Goal: Information Seeking & Learning: Find specific fact

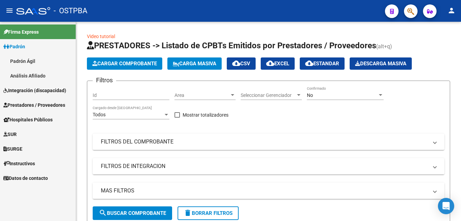
click at [18, 62] on link "Padrón Ágil" at bounding box center [38, 61] width 76 height 15
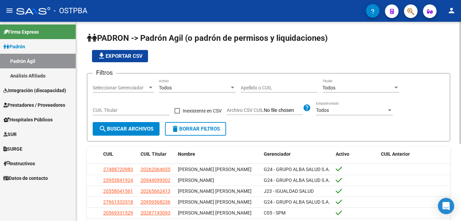
click at [268, 89] on input "Apellido o CUIL" at bounding box center [279, 88] width 77 height 6
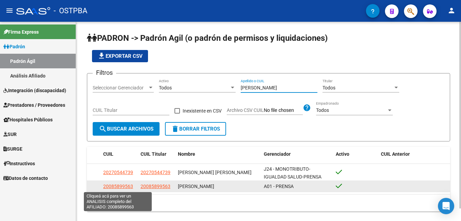
click at [122, 187] on span "20085899563" at bounding box center [118, 185] width 30 height 5
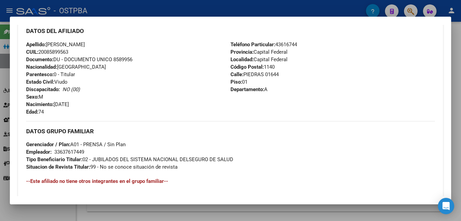
scroll to position [237, 0]
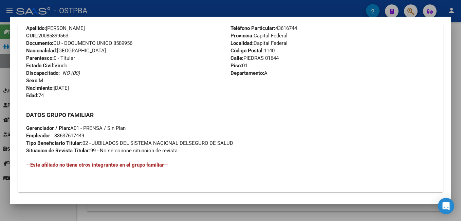
click at [211, 12] on div at bounding box center [230, 110] width 461 height 221
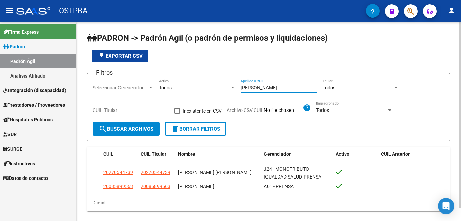
drag, startPoint x: 274, startPoint y: 90, endPoint x: 232, endPoint y: 89, distance: 42.4
click at [232, 89] on div "Filtros Seleccionar Gerenciador Seleccionar Gerenciador Todos Activo [PERSON_NA…" at bounding box center [268, 100] width 351 height 43
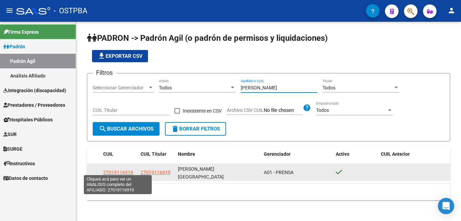
type input "[PERSON_NAME]"
click at [115, 169] on span "27019116919" at bounding box center [118, 171] width 30 height 5
type textarea "27019116919"
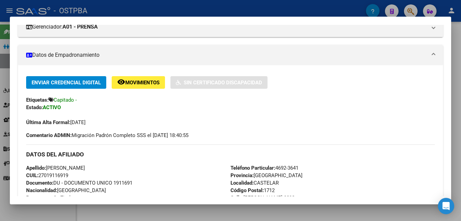
scroll to position [136, 0]
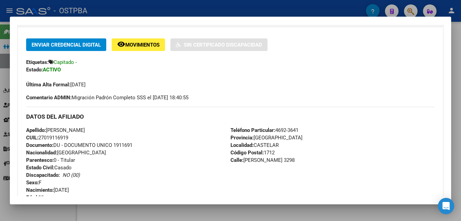
click at [337, 8] on div at bounding box center [230, 110] width 461 height 221
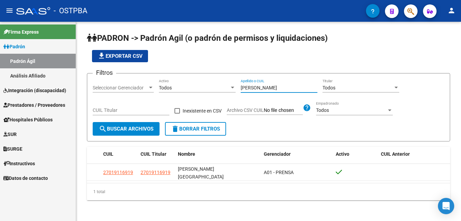
drag, startPoint x: 271, startPoint y: 87, endPoint x: 217, endPoint y: 90, distance: 53.3
click at [217, 90] on div "Filtros Seleccionar Gerenciador Seleccionar Gerenciador Todos Activo [PERSON_NA…" at bounding box center [268, 100] width 351 height 43
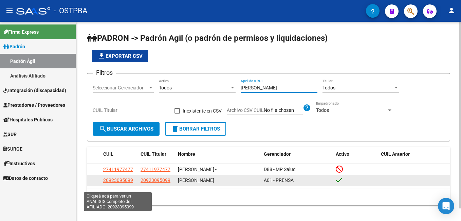
type input "[PERSON_NAME]"
click at [119, 183] on span "20923095099" at bounding box center [118, 179] width 30 height 5
type textarea "20923095099"
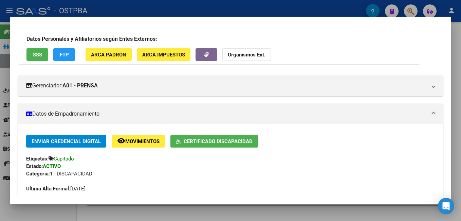
scroll to position [34, 0]
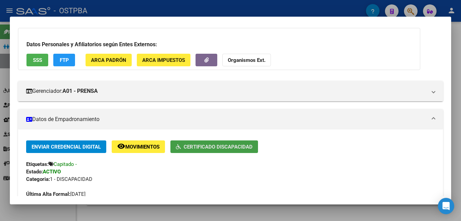
click at [234, 145] on span "Certificado Discapacidad" at bounding box center [218, 146] width 69 height 6
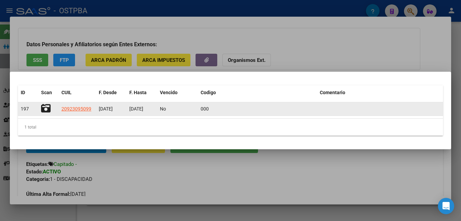
click at [44, 108] on icon at bounding box center [45, 107] width 9 height 9
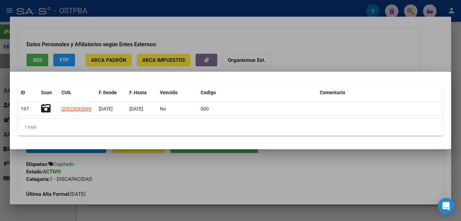
click at [204, 6] on div at bounding box center [230, 110] width 461 height 221
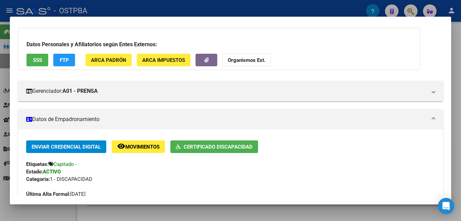
click at [174, 3] on div at bounding box center [230, 110] width 461 height 221
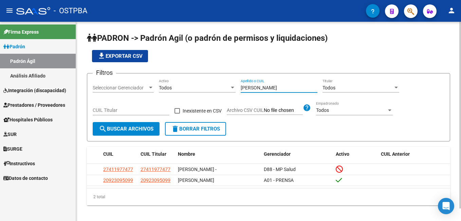
drag, startPoint x: 274, startPoint y: 89, endPoint x: 204, endPoint y: 89, distance: 70.2
click at [204, 89] on div "Filtros Seleccionar Gerenciador Seleccionar Gerenciador Todos Activo [PERSON_NA…" at bounding box center [268, 100] width 351 height 43
click at [152, 87] on div at bounding box center [151, 87] width 6 height 5
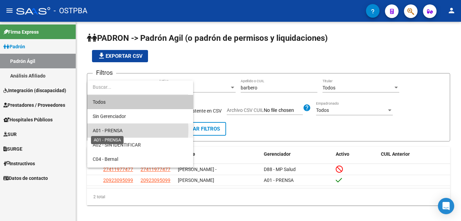
click at [109, 130] on span "A01 - PRENSA" at bounding box center [108, 130] width 30 height 5
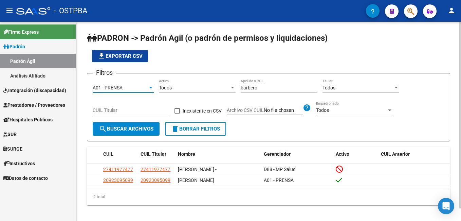
click at [121, 131] on span "search Buscar Archivos" at bounding box center [126, 129] width 55 height 6
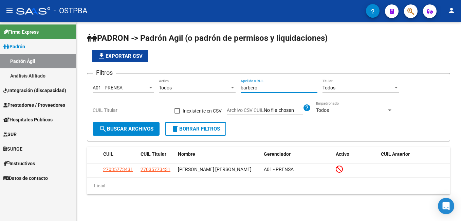
drag, startPoint x: 264, startPoint y: 87, endPoint x: 227, endPoint y: 87, distance: 36.3
click at [227, 88] on div "Filtros A01 - PRENSA Seleccionar Gerenciador Todos Activo [PERSON_NAME] Apellid…" at bounding box center [268, 100] width 351 height 43
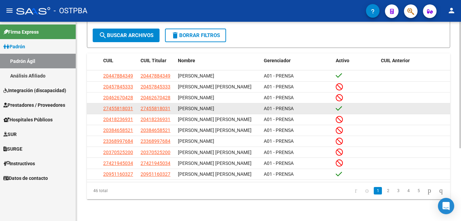
scroll to position [114, 0]
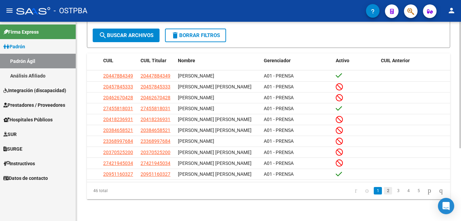
type input "[PERSON_NAME]"
click at [384, 190] on link "2" at bounding box center [388, 190] width 8 height 7
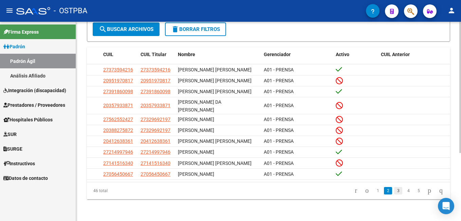
scroll to position [103, 0]
click at [394, 191] on link "3" at bounding box center [398, 190] width 8 height 7
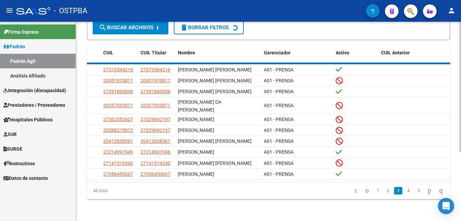
scroll to position [97, 0]
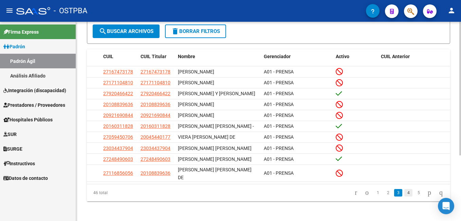
click at [404, 190] on link "4" at bounding box center [408, 192] width 8 height 7
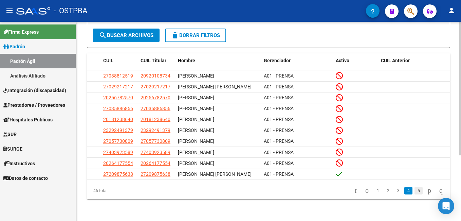
click at [414, 189] on link "5" at bounding box center [418, 190] width 8 height 7
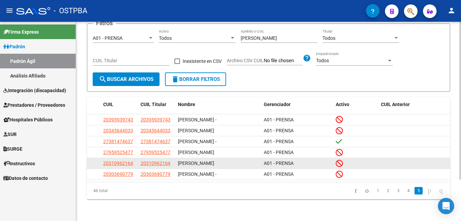
scroll to position [52, 0]
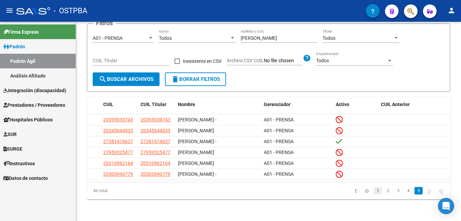
click at [373, 193] on link "1" at bounding box center [377, 190] width 8 height 7
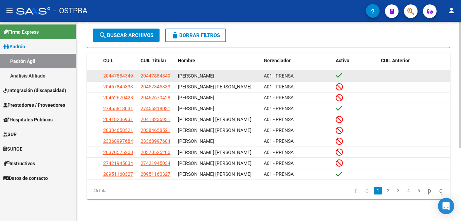
scroll to position [114, 0]
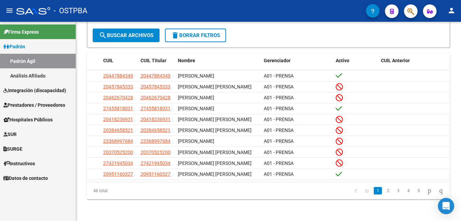
drag, startPoint x: 53, startPoint y: 76, endPoint x: 58, endPoint y: 76, distance: 5.4
click at [53, 76] on link "Análisis Afiliado" at bounding box center [38, 75] width 76 height 15
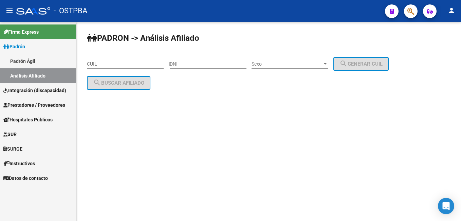
click at [186, 60] on div "DNI" at bounding box center [208, 62] width 77 height 14
type input "5645066"
click at [328, 62] on div at bounding box center [325, 63] width 6 height 5
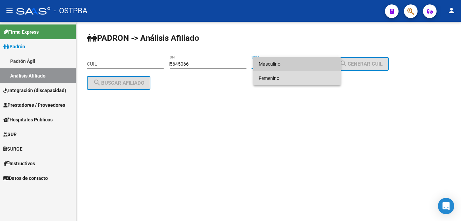
click at [291, 79] on span "Femenino" at bounding box center [296, 78] width 77 height 14
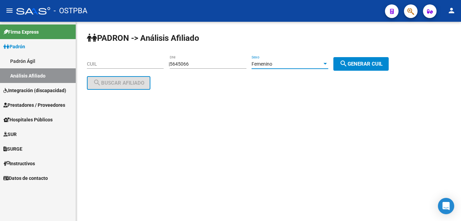
click at [369, 68] on button "search Generar CUIL" at bounding box center [360, 64] width 55 height 14
type input "27-05645066-7"
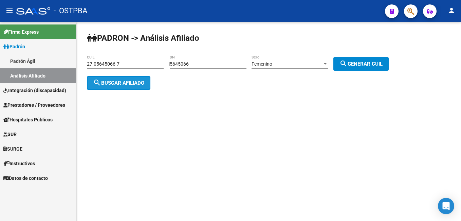
click at [135, 81] on span "search Buscar afiliado" at bounding box center [118, 83] width 51 height 6
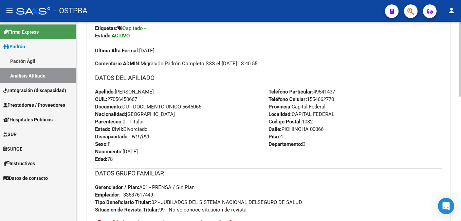
scroll to position [204, 0]
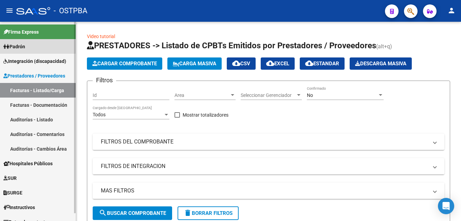
click at [16, 44] on span "Padrón" at bounding box center [14, 46] width 22 height 7
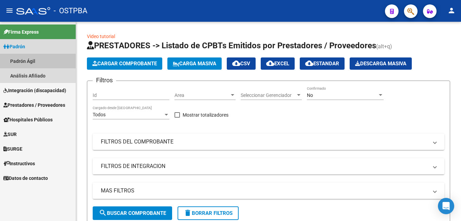
click at [26, 62] on link "Padrón Ágil" at bounding box center [38, 61] width 76 height 15
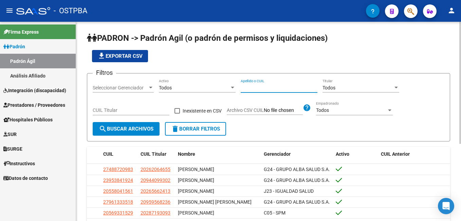
click at [277, 86] on input "Apellido o CUIL" at bounding box center [279, 88] width 77 height 6
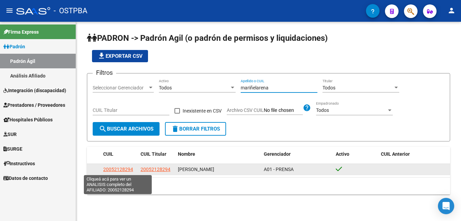
type input "mariñelarena"
click at [123, 169] on span "20052128294" at bounding box center [118, 168] width 30 height 5
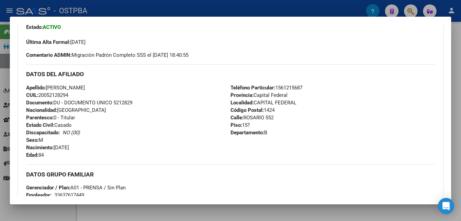
scroll to position [204, 0]
